Goal: Task Accomplishment & Management: Use online tool/utility

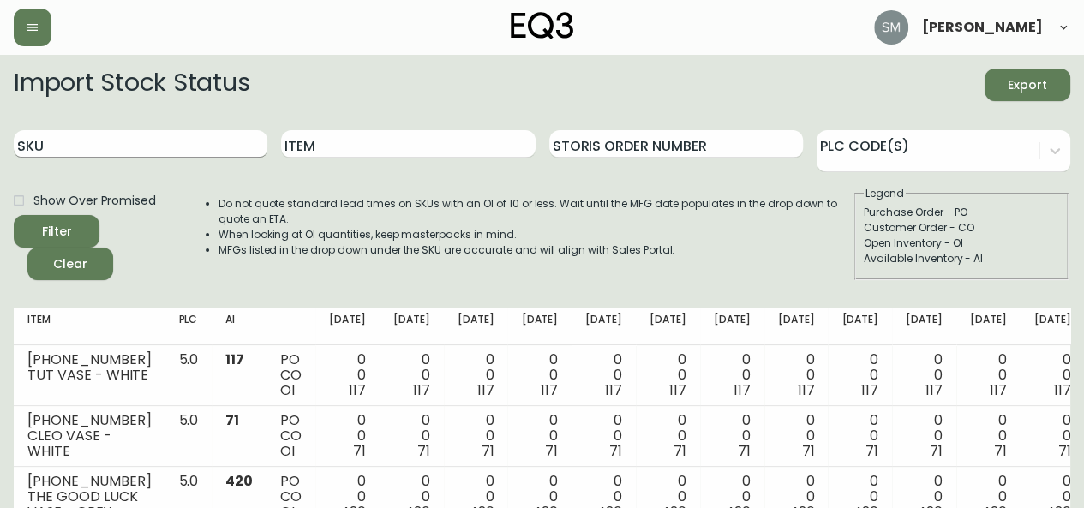
click at [109, 146] on input "SKU" at bounding box center [141, 143] width 254 height 27
type input "3320"
click at [14, 215] on button "Filter" at bounding box center [57, 231] width 86 height 33
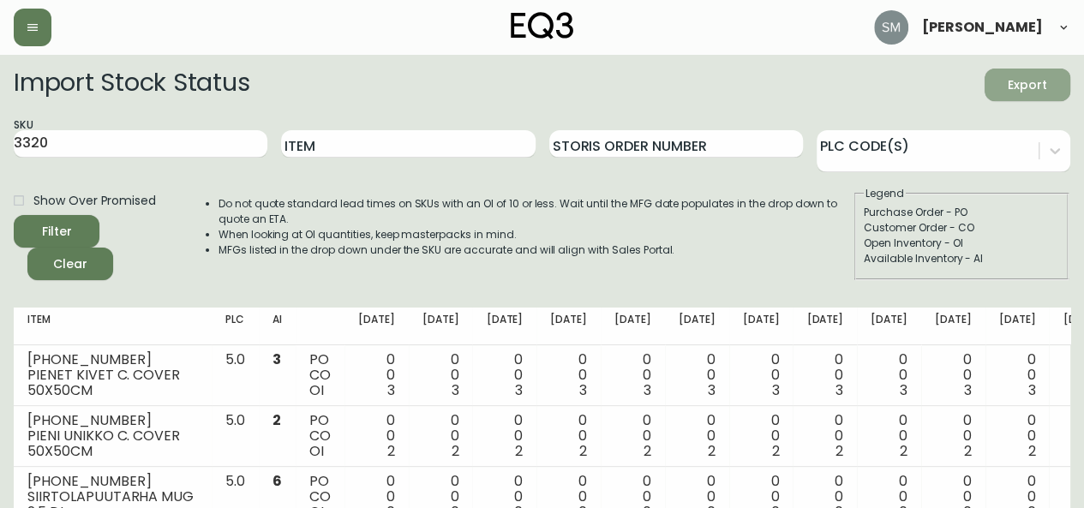
click at [1030, 88] on span "Export" at bounding box center [1028, 85] width 58 height 21
